Goal: Information Seeking & Learning: Learn about a topic

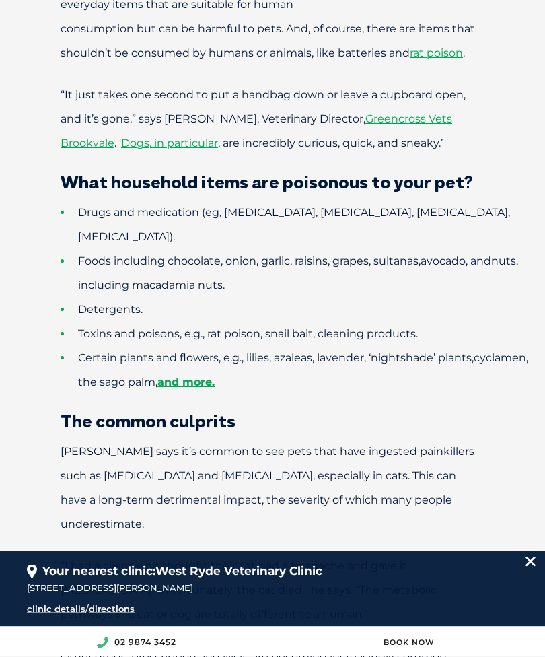
scroll to position [698, 0]
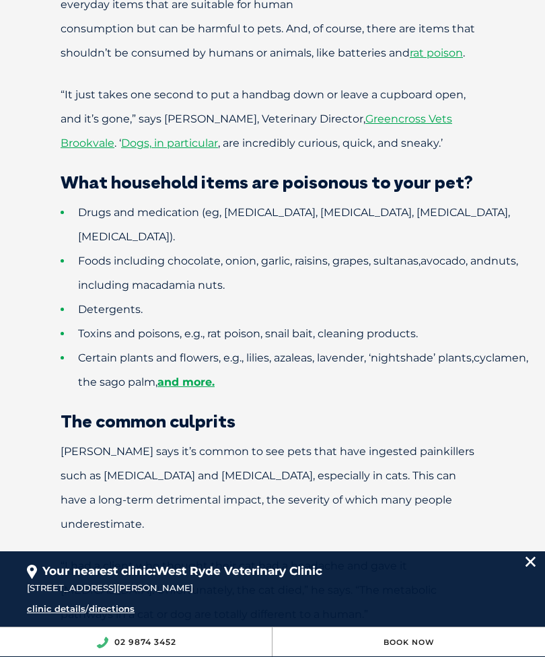
click at [215, 375] on link "and more." at bounding box center [185, 381] width 57 height 13
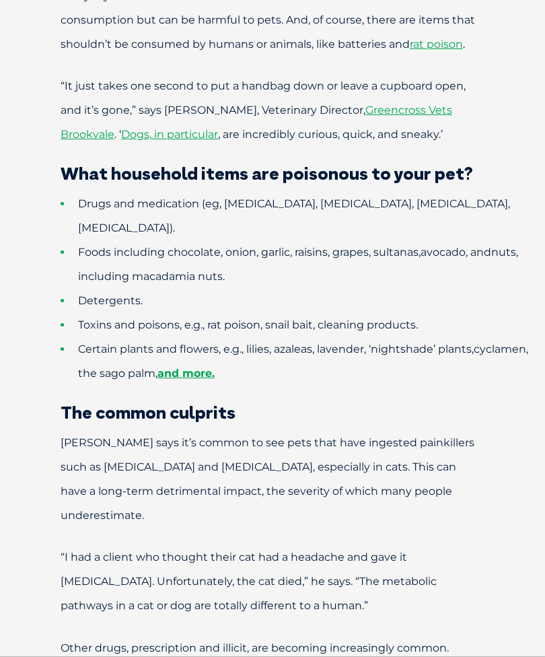
scroll to position [791, 0]
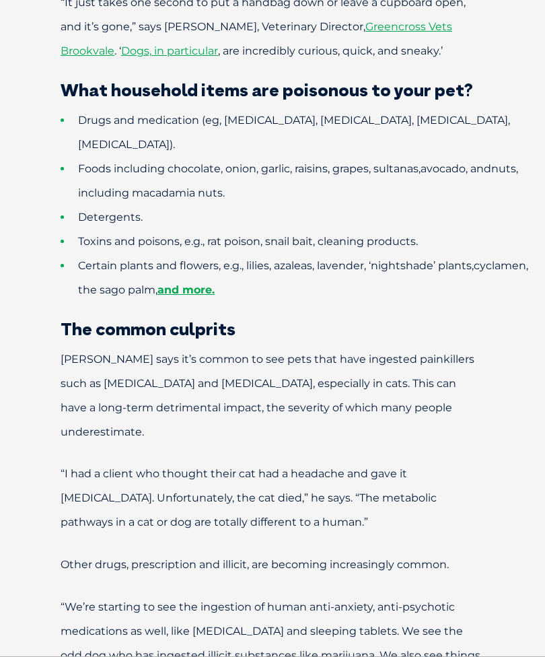
click at [215, 283] on link "and more." at bounding box center [185, 289] width 57 height 13
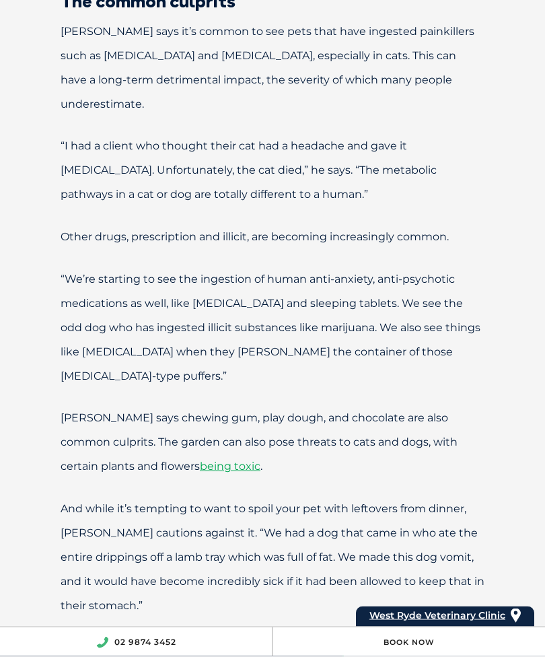
scroll to position [1118, 0]
click at [200, 460] on span "being toxic" at bounding box center [230, 466] width 61 height 13
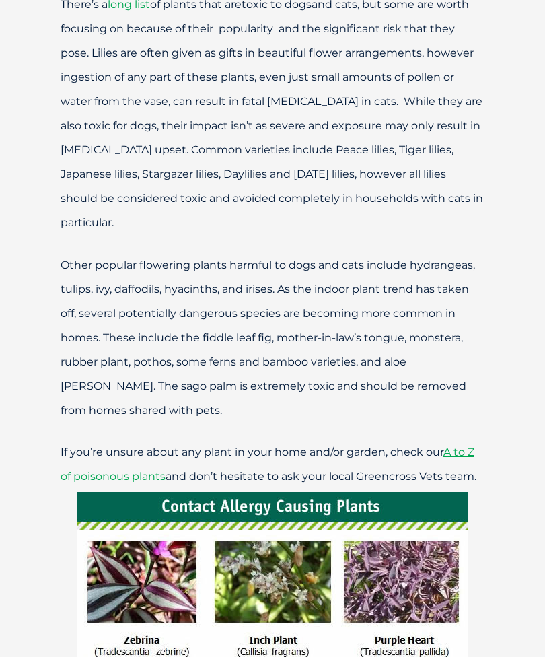
scroll to position [1157, 0]
